Goal: Transaction & Acquisition: Purchase product/service

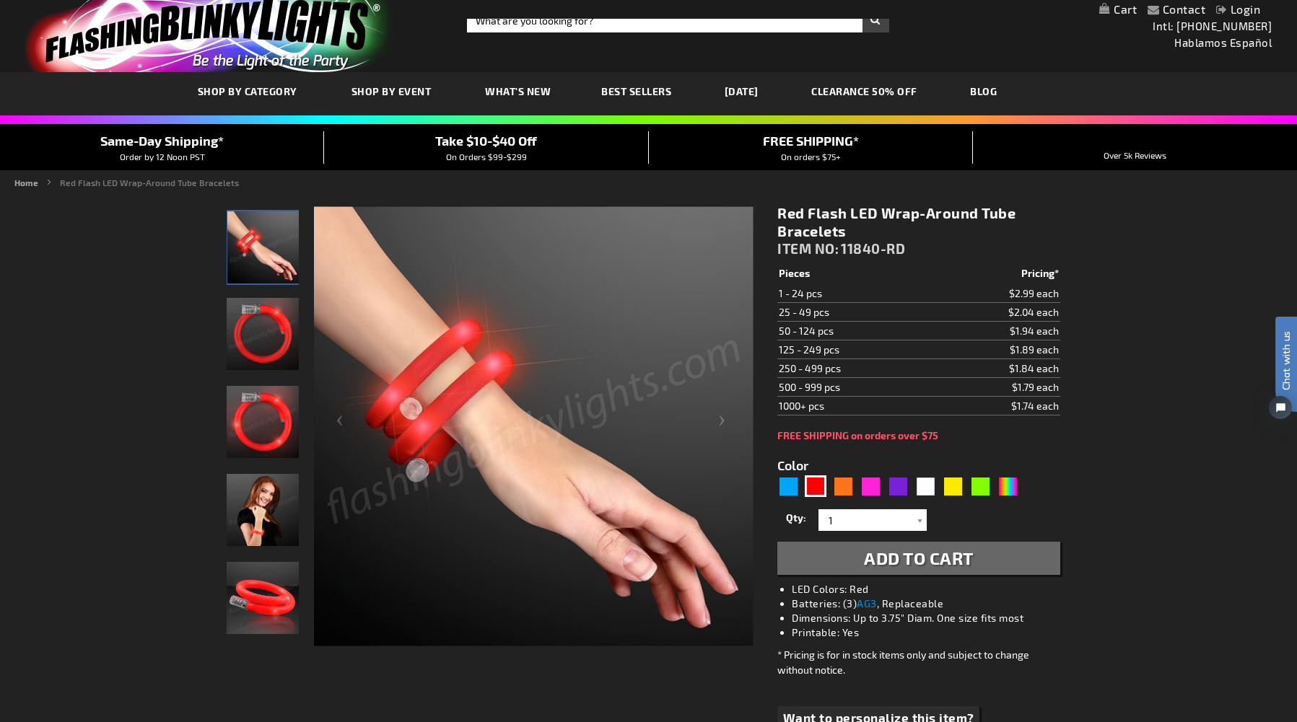
scroll to position [19, 0]
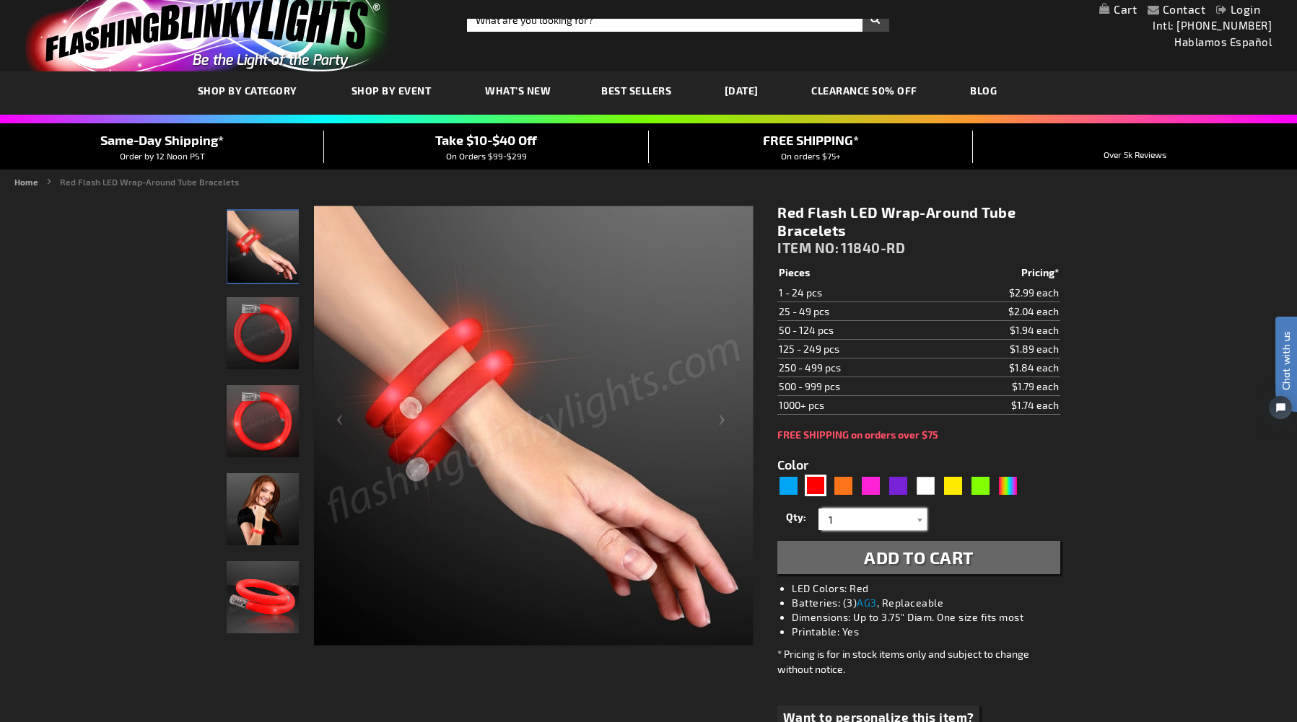
click at [882, 520] on input "1" at bounding box center [874, 520] width 105 height 22
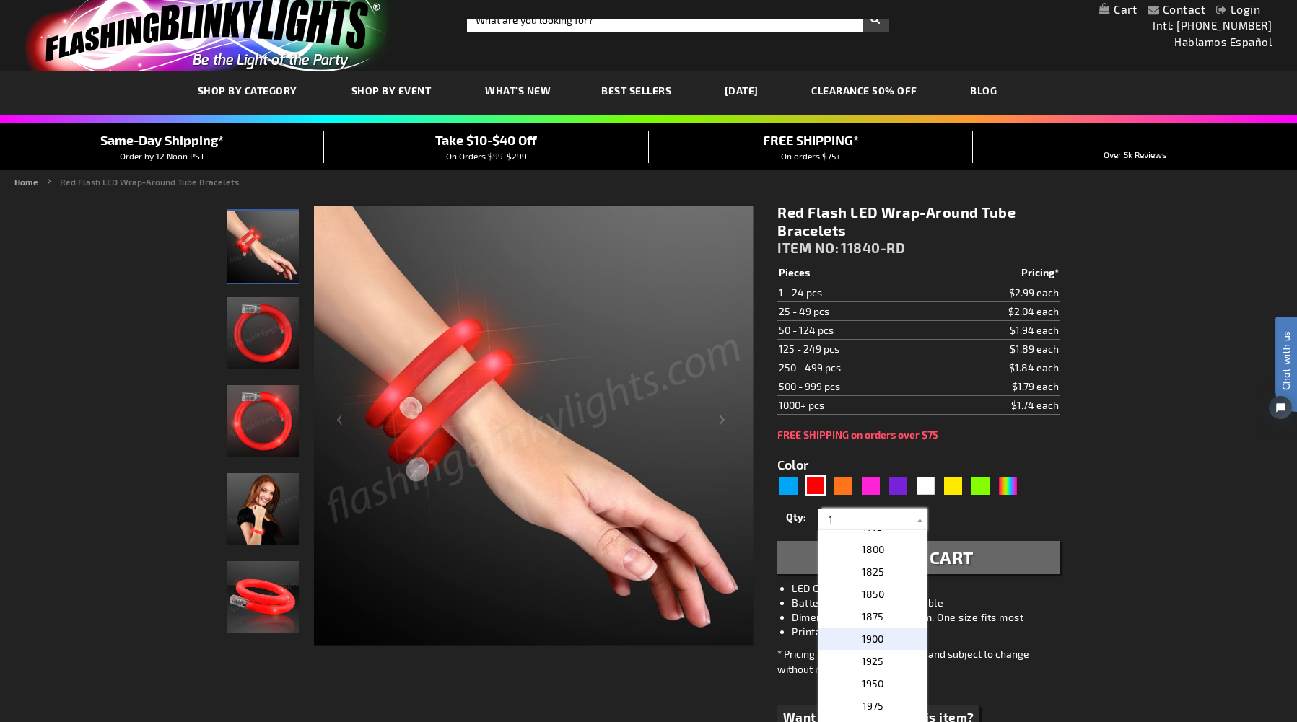
scroll to position [1896, 0]
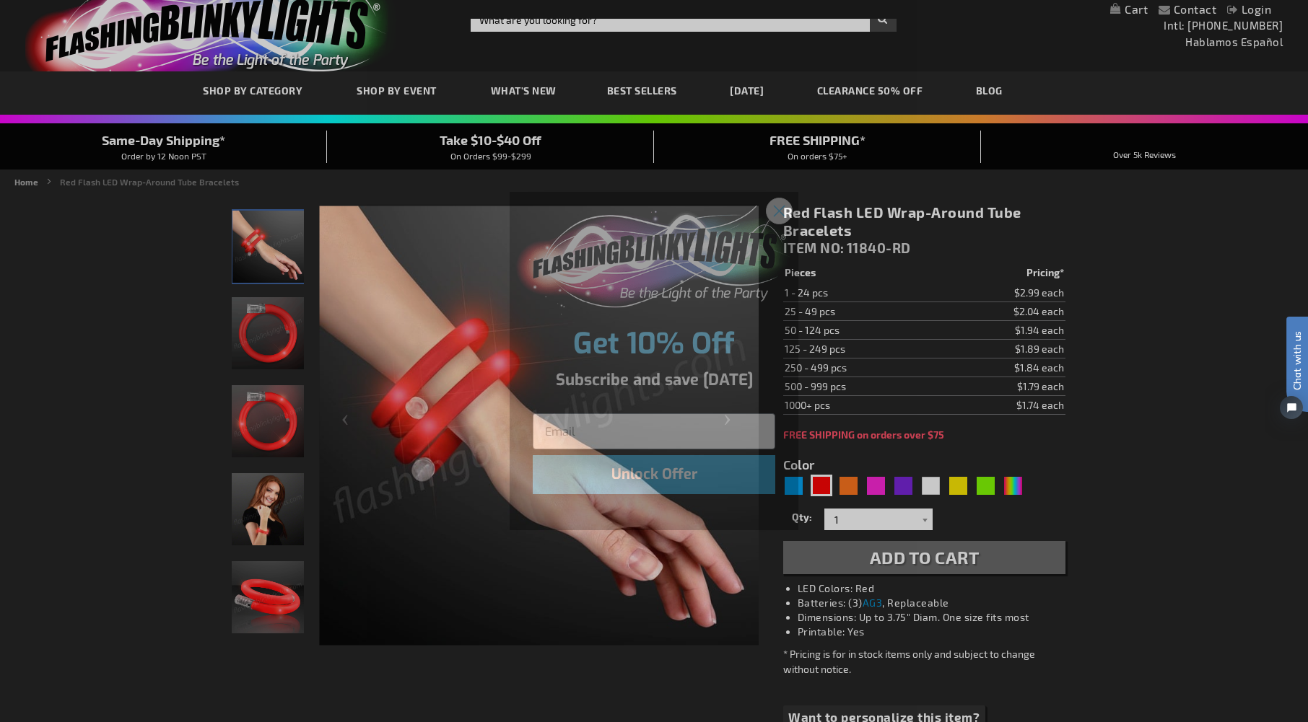
click at [778, 212] on icon "Close dialog" at bounding box center [779, 211] width 10 height 10
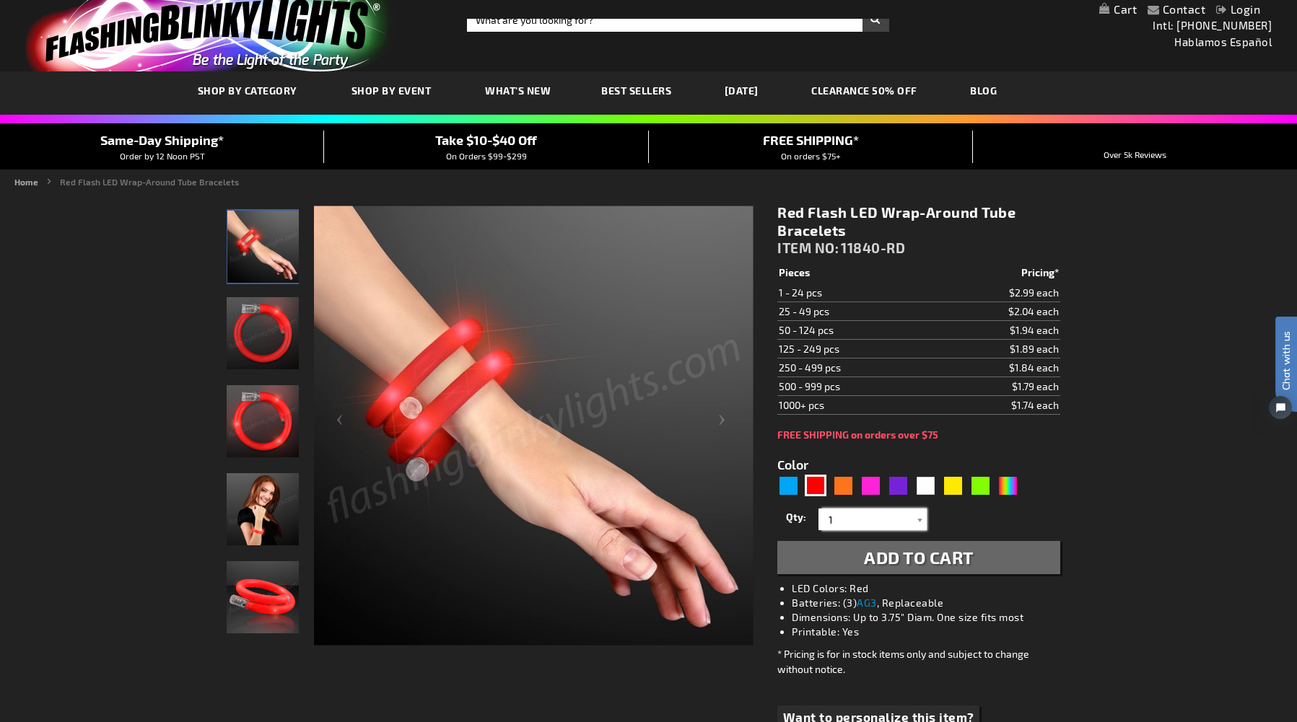
click at [892, 525] on input "1" at bounding box center [874, 520] width 105 height 22
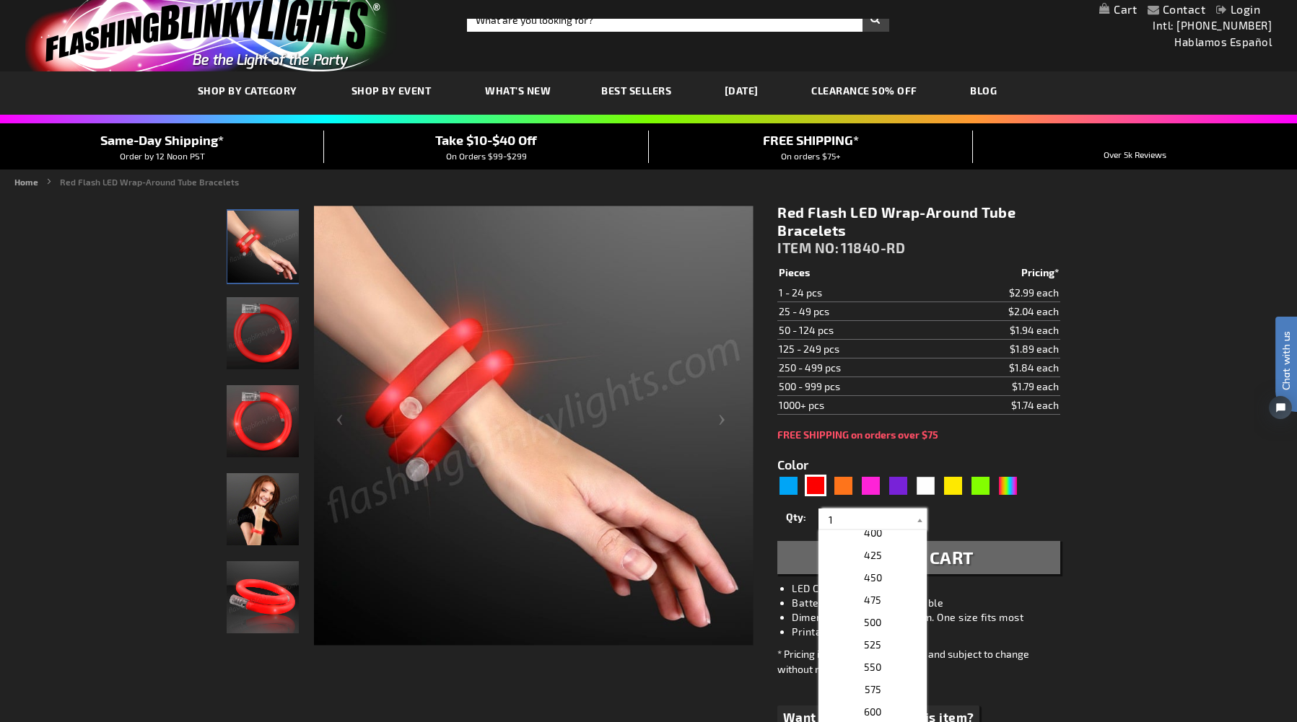
scroll to position [875, 0]
click at [875, 543] on span "400" at bounding box center [873, 539] width 18 height 12
type input "400"
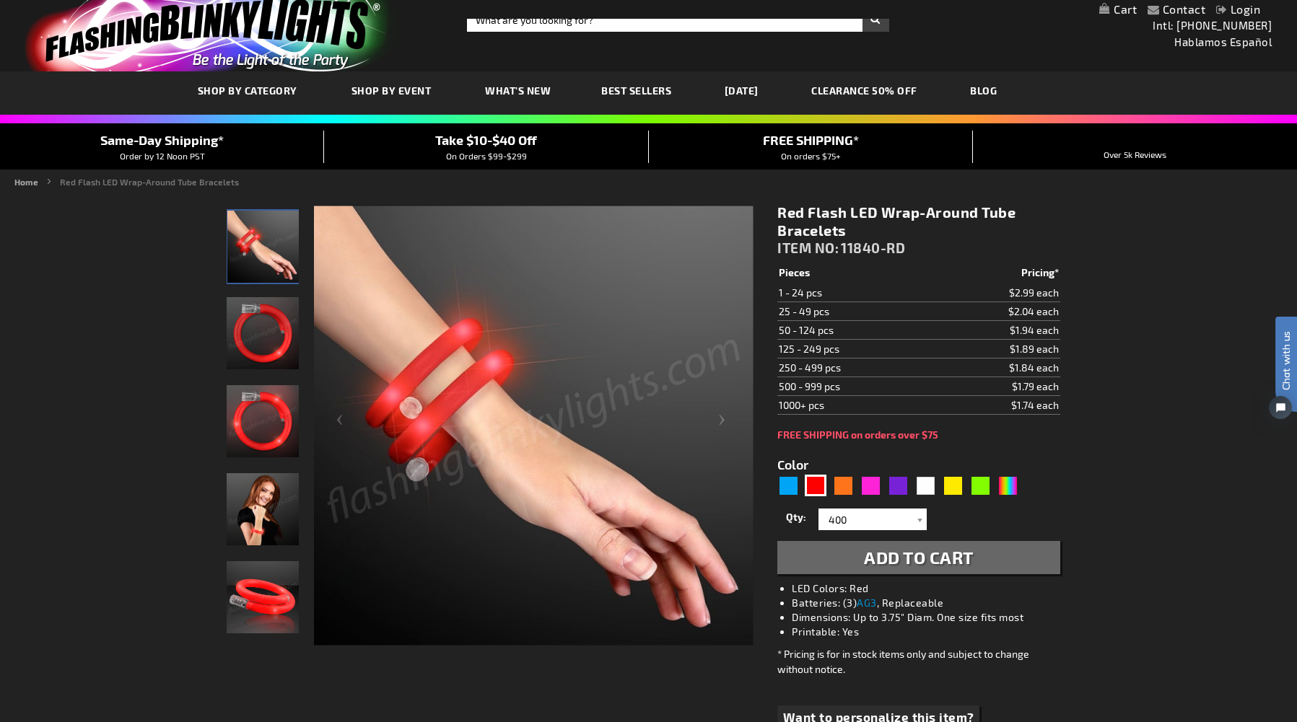
click at [981, 557] on button "Add to Cart" at bounding box center [918, 557] width 282 height 33
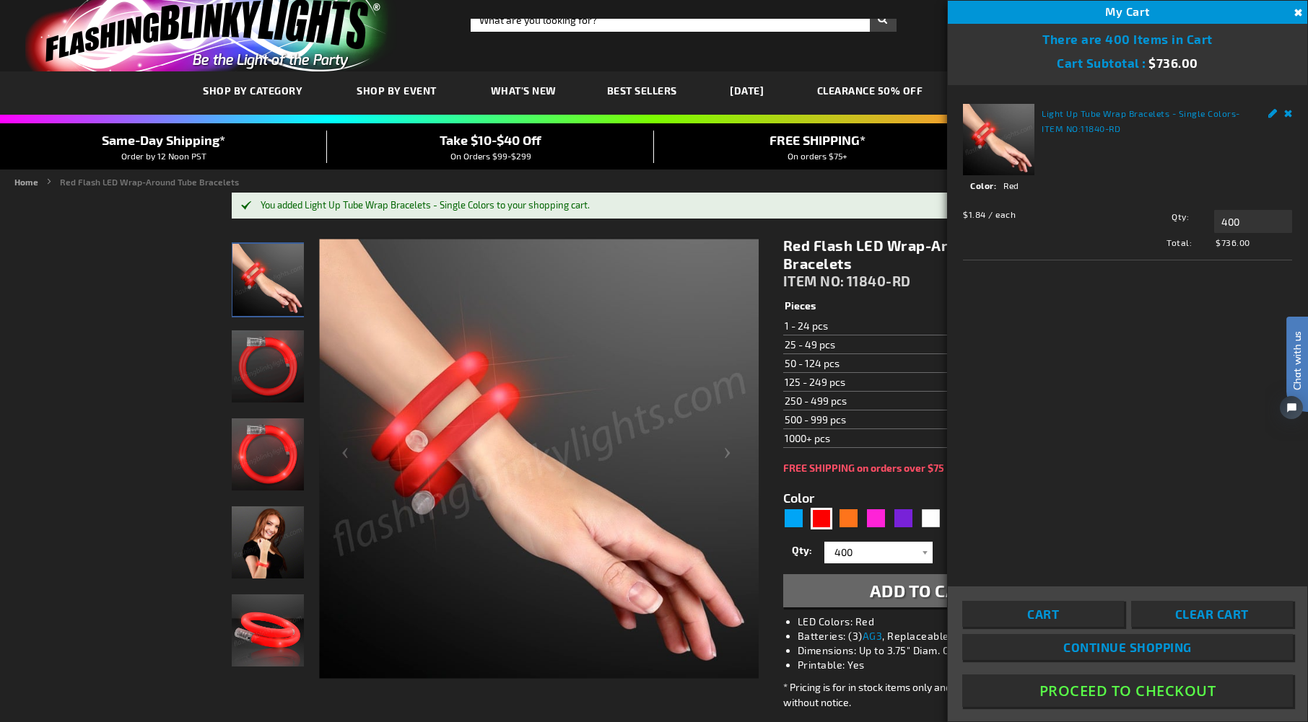
click at [877, 281] on span "11840-RD" at bounding box center [878, 281] width 64 height 17
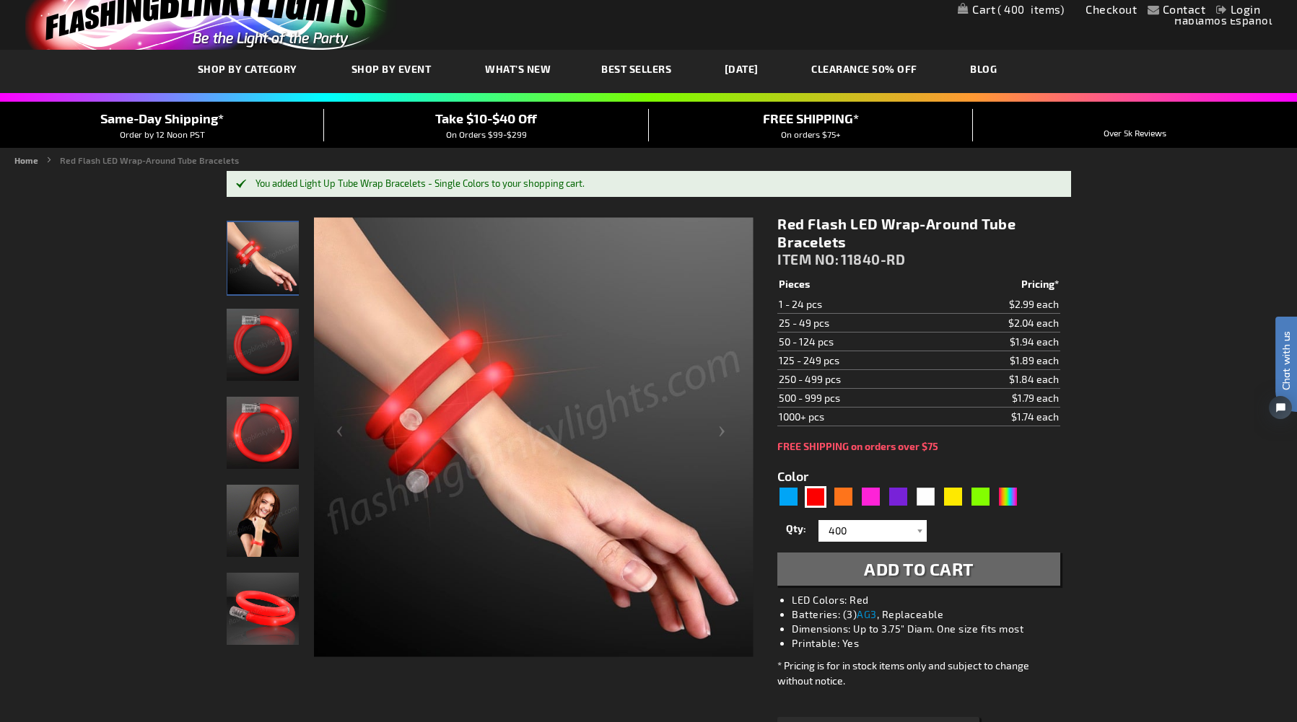
scroll to position [0, 0]
